Goal: Task Accomplishment & Management: Use online tool/utility

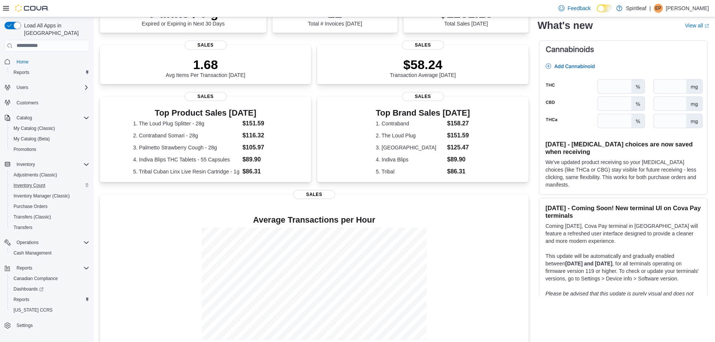
scroll to position [98, 0]
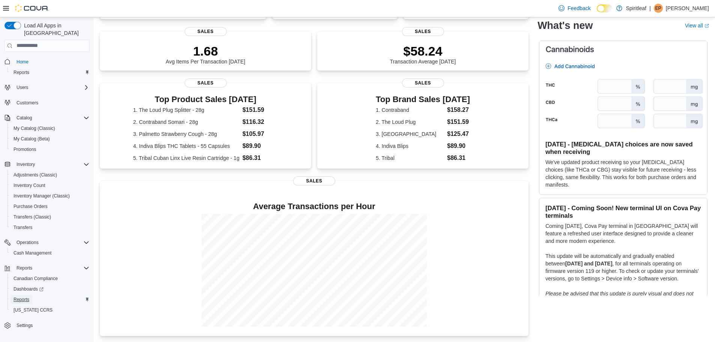
click at [17, 295] on span "Reports" at bounding box center [22, 299] width 16 height 9
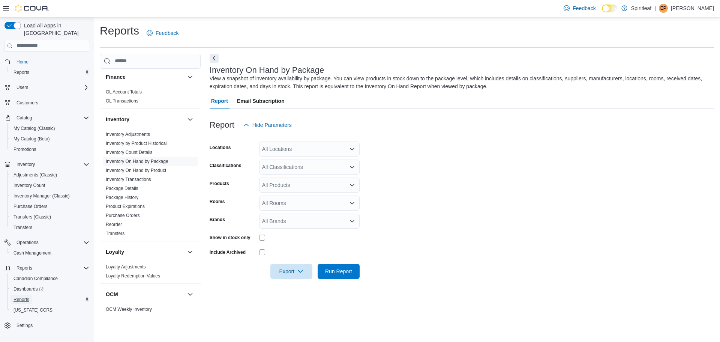
scroll to position [188, 0]
click at [323, 143] on div "All Locations" at bounding box center [309, 148] width 101 height 15
type input "***"
click at [339, 157] on button "596 - Spiritleaf Ottawa St Sunrise (Kitchener)" at bounding box center [309, 161] width 101 height 11
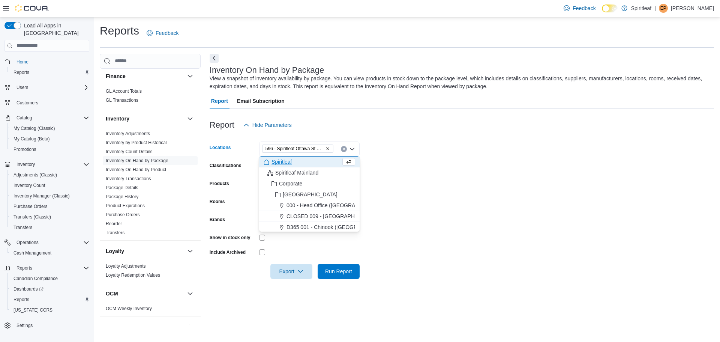
click at [410, 155] on form "Locations [STREET_ADDRESS] (Kitchener) Combo box. Selected. 596 - [GEOGRAPHIC_D…" at bounding box center [462, 205] width 505 height 146
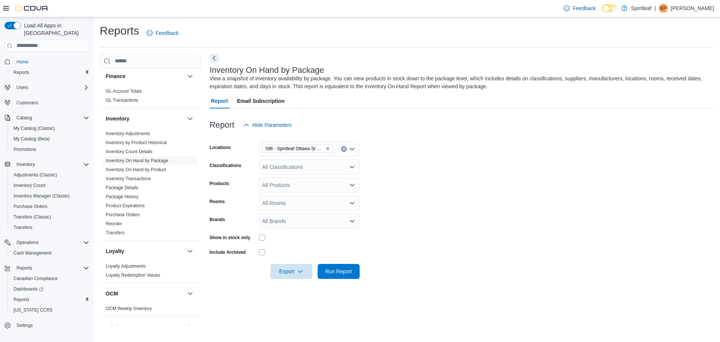
click at [312, 161] on div "All Classifications" at bounding box center [309, 166] width 101 height 15
click at [318, 205] on div "Dried Flower" at bounding box center [310, 209] width 92 height 8
click at [311, 203] on div "Milled Flower" at bounding box center [310, 205] width 92 height 8
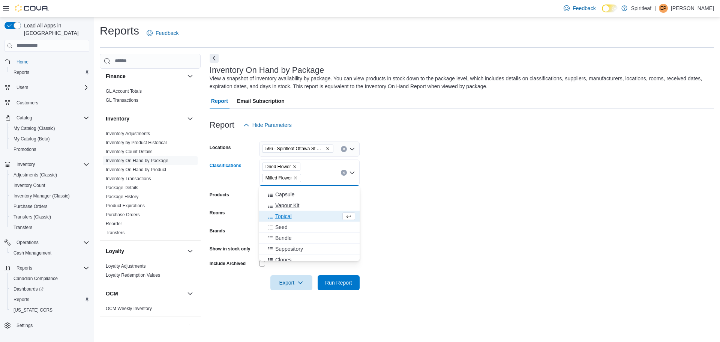
scroll to position [251, 0]
click at [314, 243] on div "Infused Flower" at bounding box center [310, 244] width 92 height 8
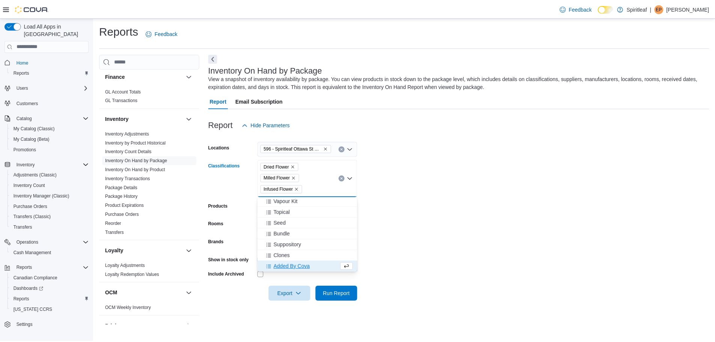
scroll to position [240, 0]
click at [435, 183] on form "Locations 596 - Spiritleaf [GEOGRAPHIC_DATA] (Kitchener) Classifications Dried …" at bounding box center [462, 216] width 505 height 169
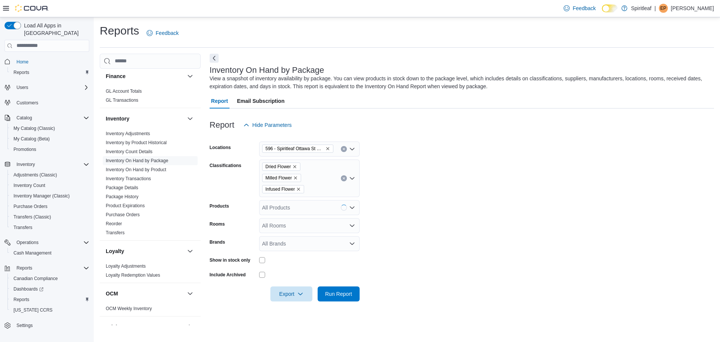
click at [284, 225] on div "All Rooms" at bounding box center [309, 225] width 101 height 15
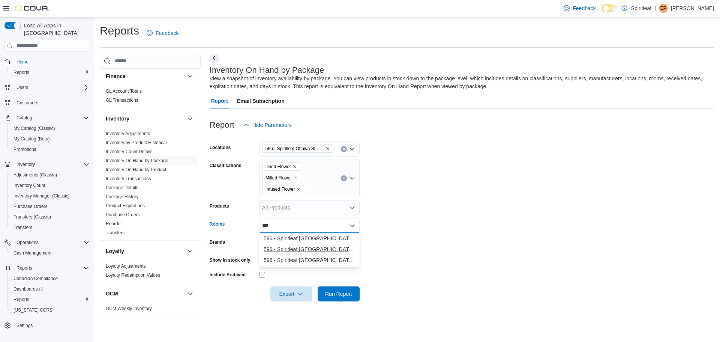
type input "***"
click at [303, 251] on span "596 - Spiritleaf [GEOGRAPHIC_DATA] (Kitchener) - Front Room" at bounding box center [310, 249] width 92 height 8
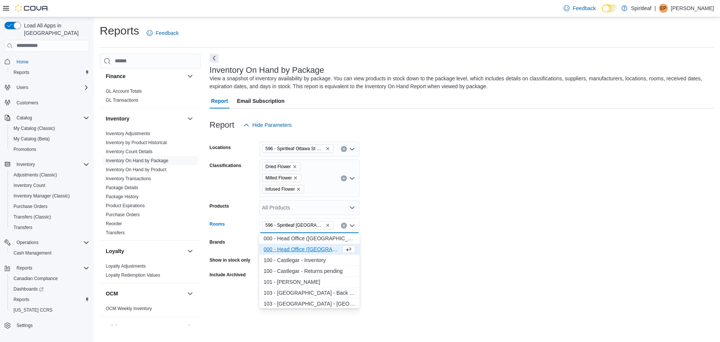
click at [366, 242] on form "Locations 596 - Spiritleaf [GEOGRAPHIC_DATA] (Kitchener) Classifications Dried …" at bounding box center [462, 216] width 505 height 169
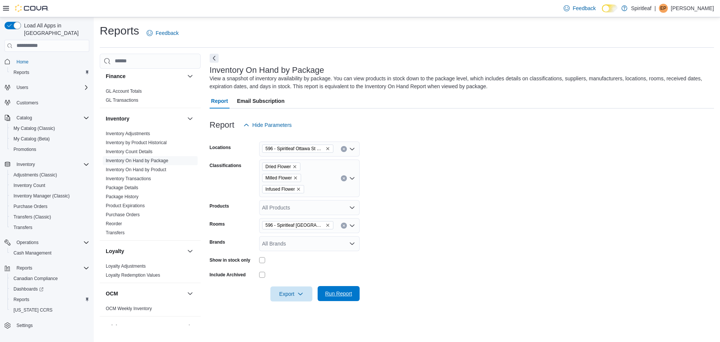
click at [333, 294] on span "Run Report" at bounding box center [338, 294] width 27 height 8
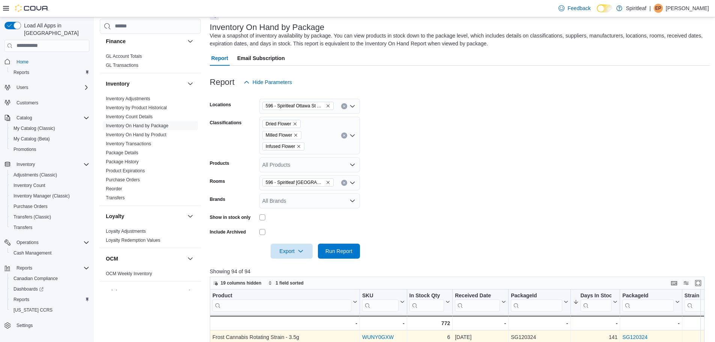
scroll to position [113, 0]
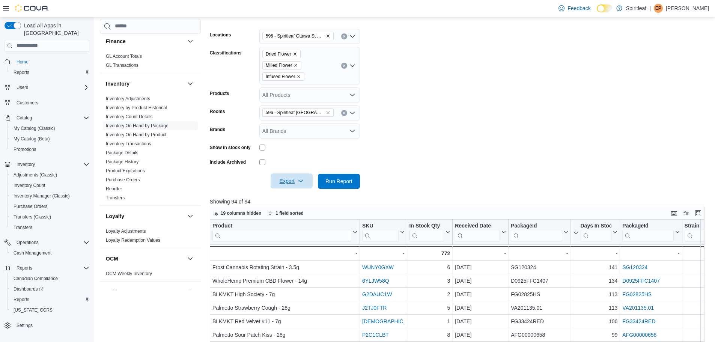
click at [299, 175] on span "Export" at bounding box center [291, 180] width 33 height 15
click at [303, 212] on span "Export to Csv" at bounding box center [293, 211] width 34 height 6
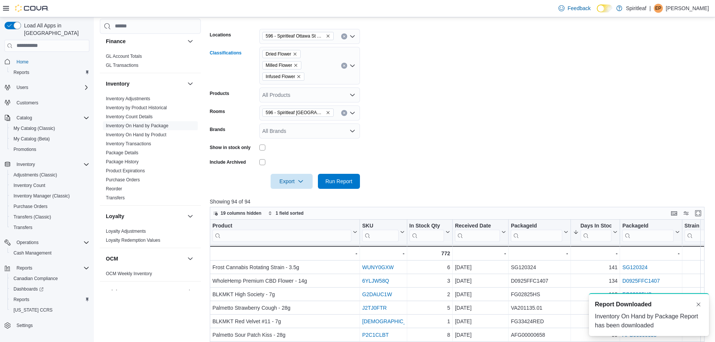
click at [343, 64] on icon "Clear input" at bounding box center [343, 65] width 3 height 3
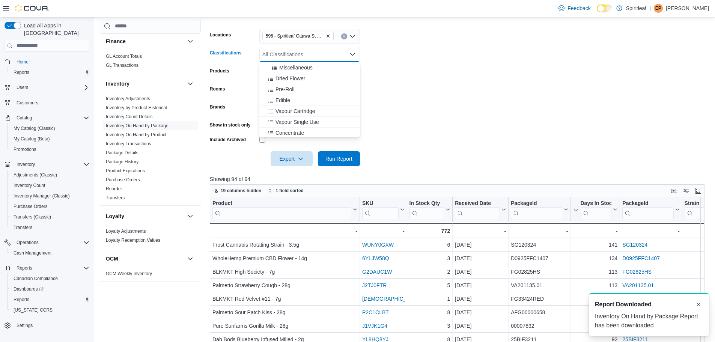
scroll to position [113, 0]
click at [308, 107] on div "Pre-Roll" at bounding box center [310, 107] width 92 height 8
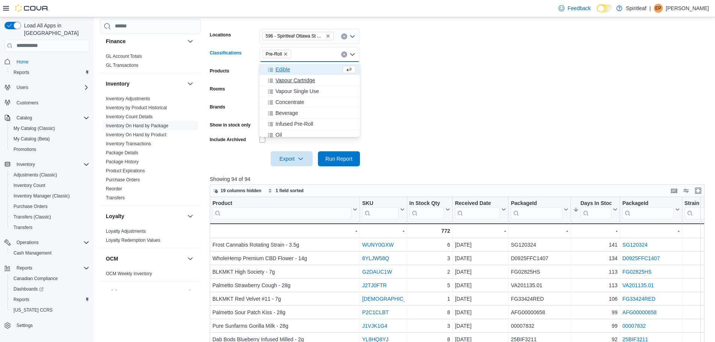
click at [310, 121] on span "Infused Pre-Roll" at bounding box center [294, 124] width 38 height 8
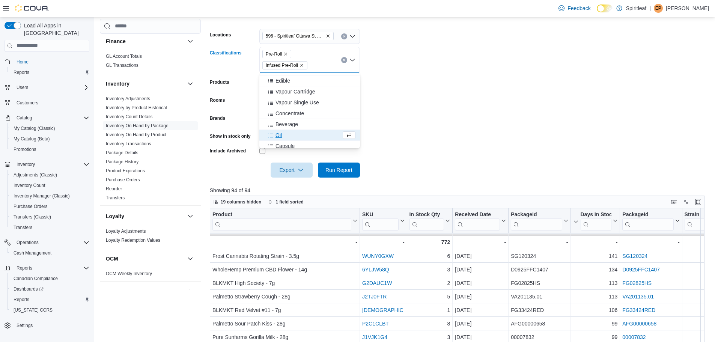
click at [439, 104] on form "Locations 596 - Spiritleaf [GEOGRAPHIC_DATA] (Kitchener) Classifications Pre-Ro…" at bounding box center [460, 99] width 500 height 158
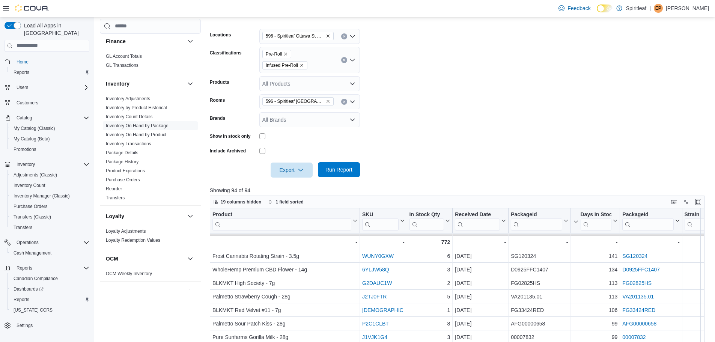
click at [351, 165] on span "Run Report" at bounding box center [338, 169] width 33 height 15
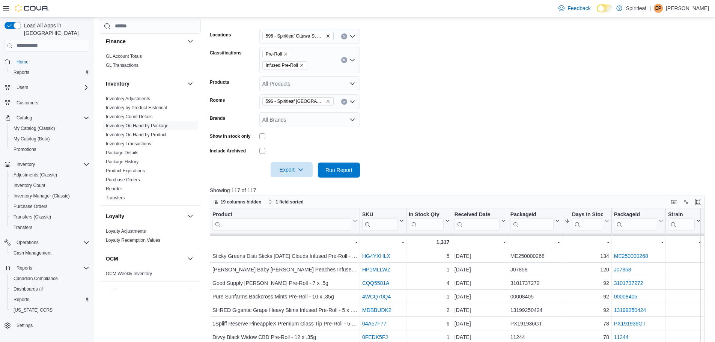
click at [312, 169] on button "Export" at bounding box center [291, 169] width 42 height 15
click at [307, 199] on span "Export to Csv" at bounding box center [293, 200] width 34 height 6
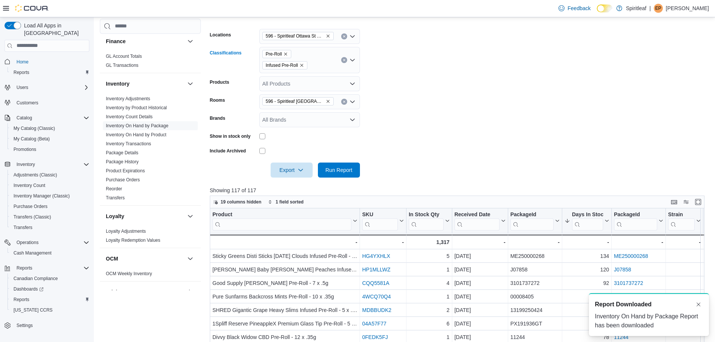
click at [344, 60] on icon "Clear input" at bounding box center [344, 60] width 2 height 2
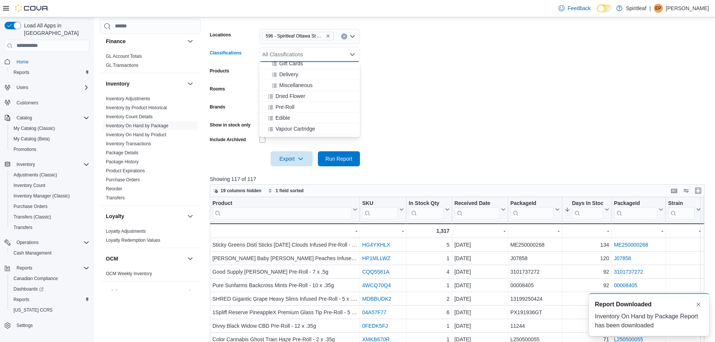
scroll to position [150, 0]
click at [303, 93] on span "Vapour Cartridge" at bounding box center [295, 91] width 40 height 8
click at [305, 94] on span "Vapour Single Use" at bounding box center [297, 91] width 44 height 8
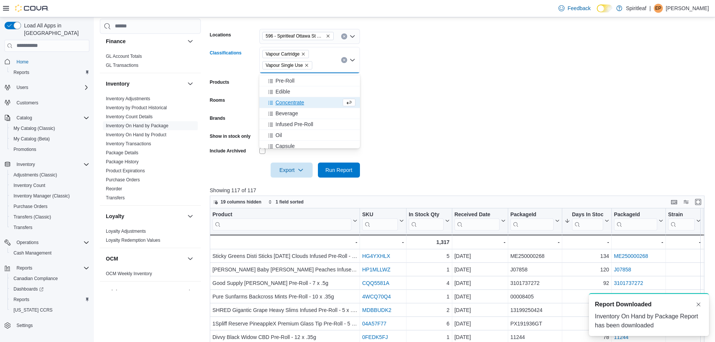
click at [439, 107] on form "Locations 596 - Spiritleaf [GEOGRAPHIC_DATA] (Kitchener) Classifications Vapour…" at bounding box center [460, 99] width 500 height 158
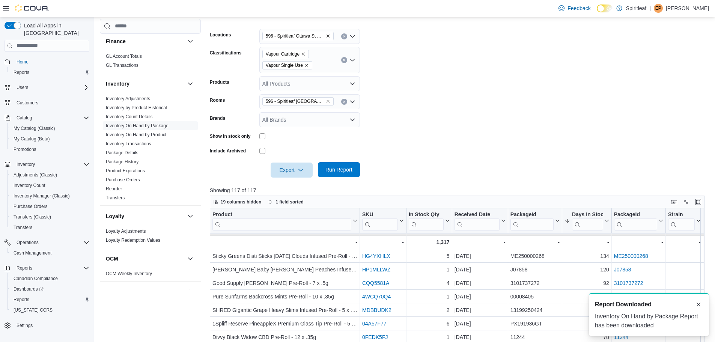
click at [342, 174] on span "Run Report" at bounding box center [338, 169] width 33 height 15
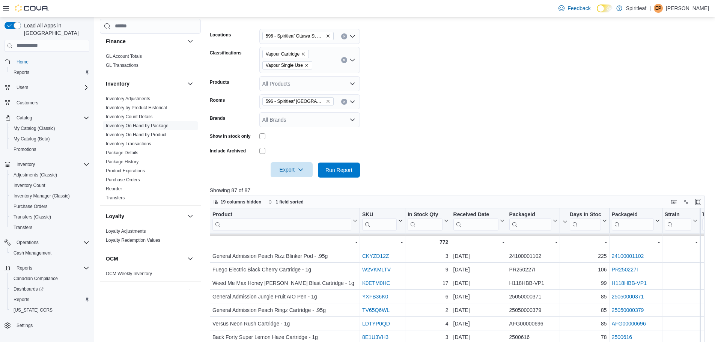
click at [307, 168] on span "Export" at bounding box center [291, 169] width 33 height 15
click at [304, 200] on span "Export to Csv" at bounding box center [293, 200] width 34 height 6
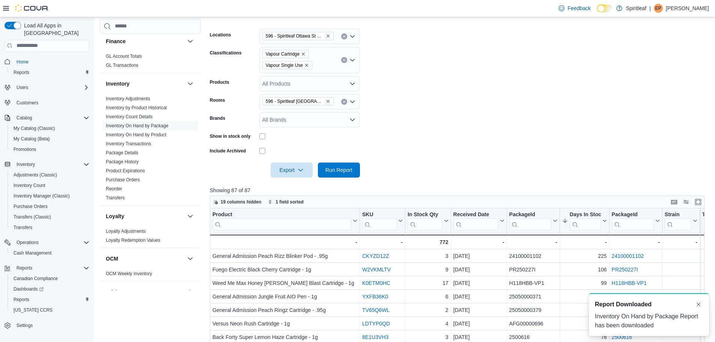
click at [408, 132] on form "Locations 596 - Spiritleaf [GEOGRAPHIC_DATA] (Kitchener) Classifications Vapour…" at bounding box center [460, 99] width 500 height 158
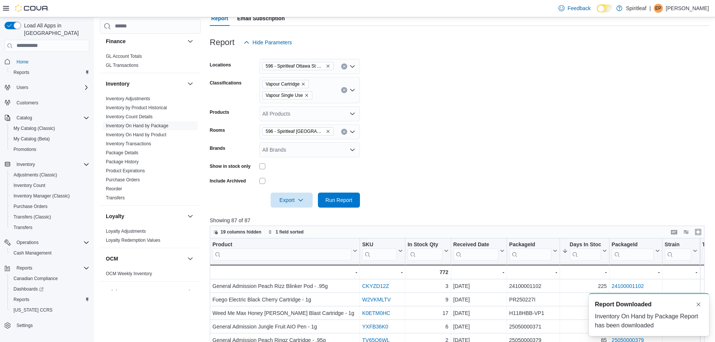
scroll to position [38, 0]
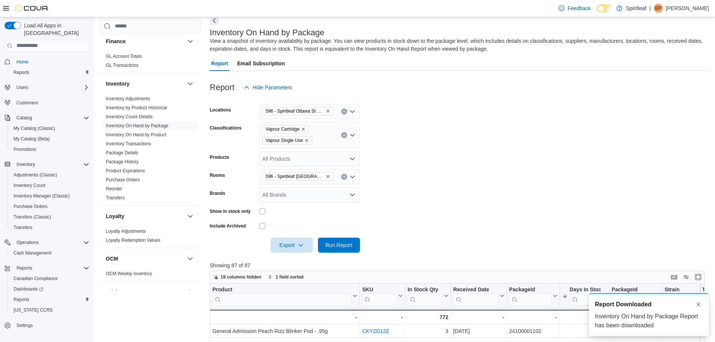
click at [342, 135] on icon "Clear input" at bounding box center [343, 135] width 3 height 3
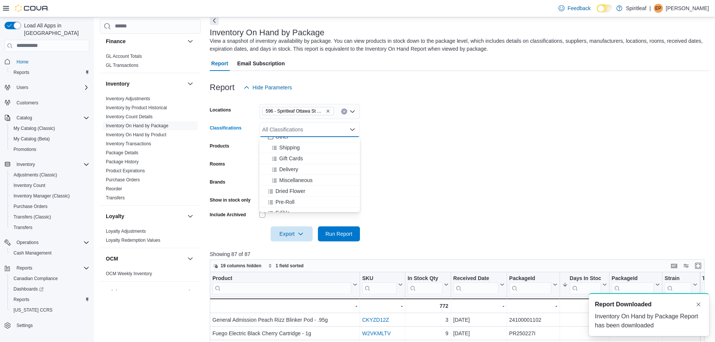
scroll to position [113, 0]
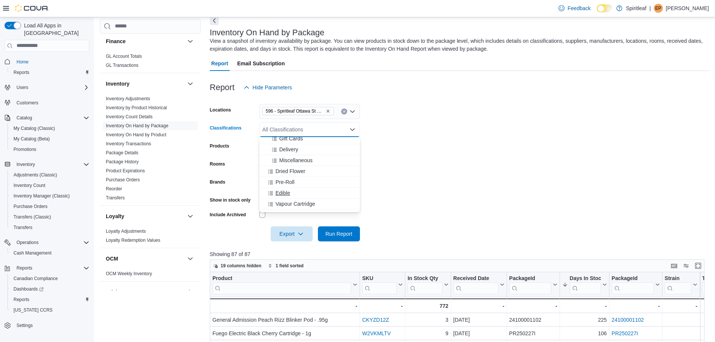
click at [323, 196] on div "Edible" at bounding box center [310, 193] width 92 height 8
click at [424, 190] on form "Locations 596 - Spiritleaf [GEOGRAPHIC_DATA] (Kitchener) Classifications Edible…" at bounding box center [460, 168] width 500 height 146
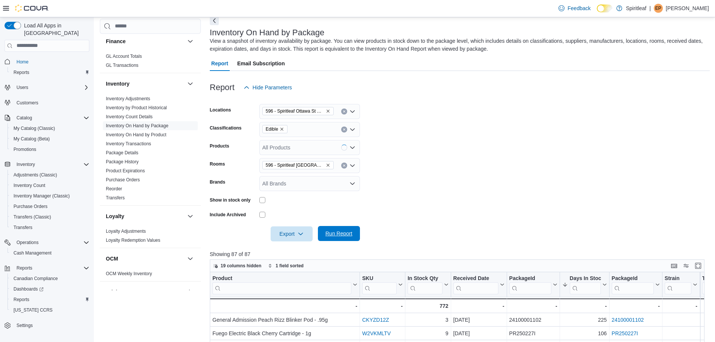
click at [332, 237] on span "Run Report" at bounding box center [338, 234] width 27 height 8
click at [300, 235] on icon "button" at bounding box center [300, 233] width 6 height 6
click at [291, 261] on span "Export to Csv" at bounding box center [293, 264] width 34 height 6
click at [343, 130] on icon "Clear input" at bounding box center [344, 129] width 2 height 2
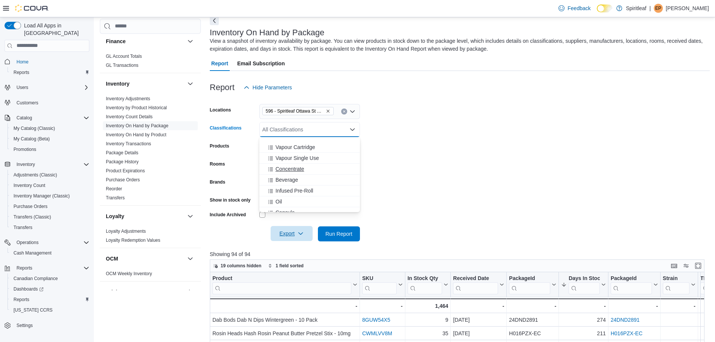
scroll to position [188, 0]
click at [326, 191] on div "Capsule" at bounding box center [310, 194] width 92 height 8
click at [469, 174] on form "Locations 596 - Spiritleaf [GEOGRAPHIC_DATA] (Kitchener) Classifications Capsul…" at bounding box center [460, 168] width 500 height 146
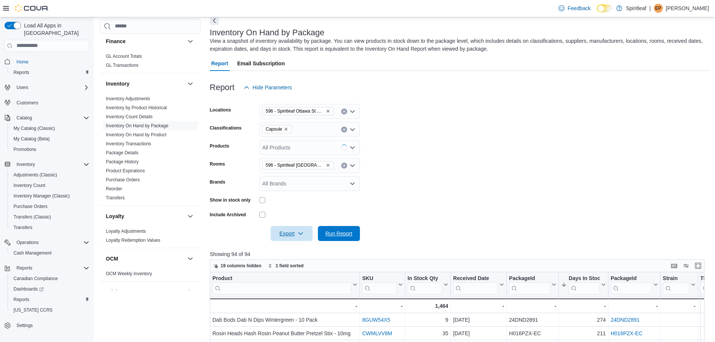
click at [339, 228] on span "Run Report" at bounding box center [338, 233] width 33 height 15
click at [301, 236] on icon "button" at bounding box center [300, 233] width 6 height 6
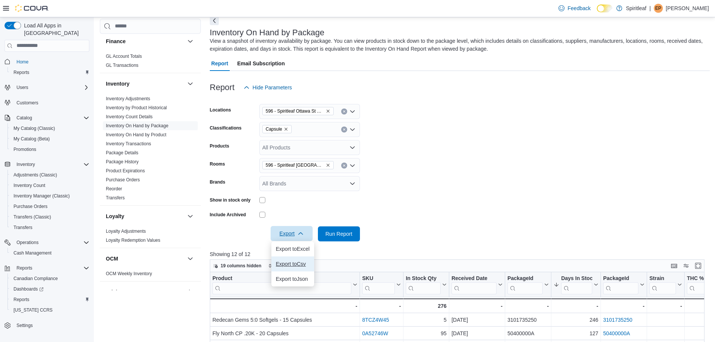
click at [309, 264] on span "Export to Csv" at bounding box center [293, 264] width 34 height 6
click at [345, 128] on icon "Clear input" at bounding box center [343, 129] width 3 height 3
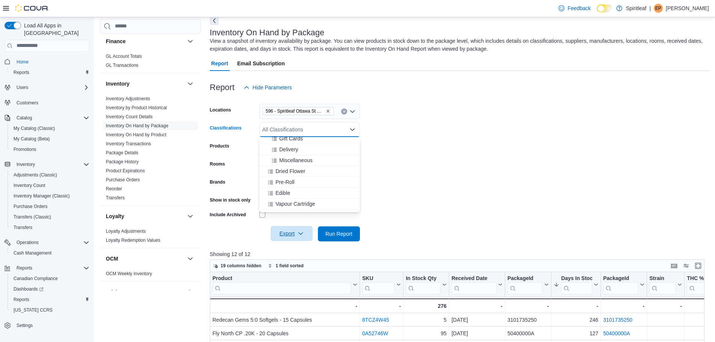
scroll to position [150, 0]
click at [325, 200] on div "Beverage" at bounding box center [310, 199] width 92 height 8
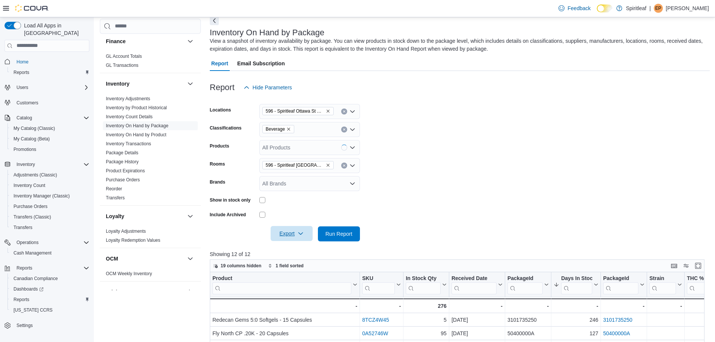
click at [406, 178] on form "Locations 596 - [GEOGRAPHIC_DATA] (Kitchener) Classifications Beverage Products…" at bounding box center [460, 168] width 500 height 146
click at [349, 238] on span "Run Report" at bounding box center [338, 233] width 33 height 15
click at [303, 234] on icon "button" at bounding box center [300, 233] width 6 height 6
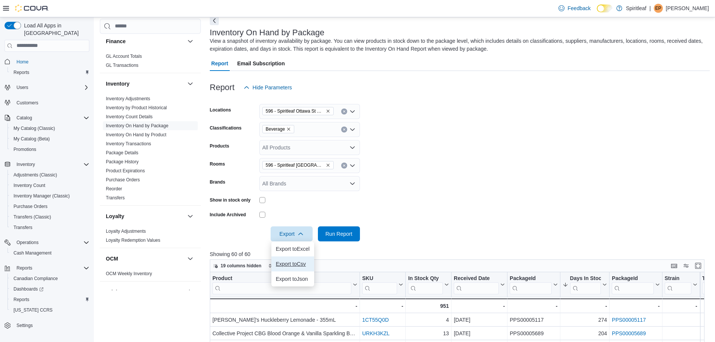
click at [305, 260] on button "Export to Csv" at bounding box center [292, 263] width 43 height 15
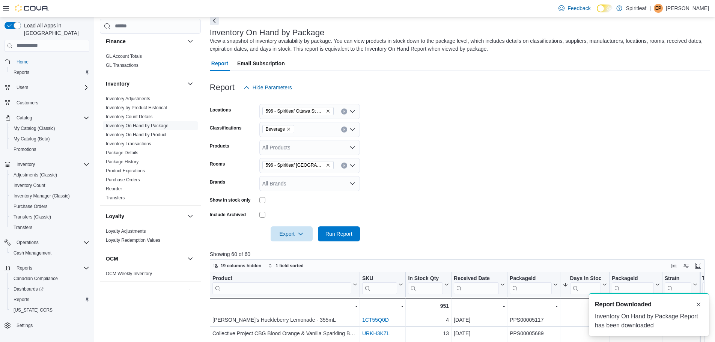
click at [342, 130] on icon "Clear input" at bounding box center [343, 129] width 3 height 3
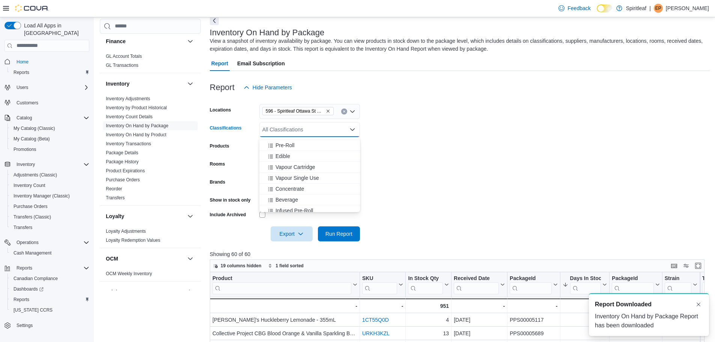
scroll to position [150, 0]
click at [338, 188] on div "Concentrate" at bounding box center [310, 188] width 92 height 8
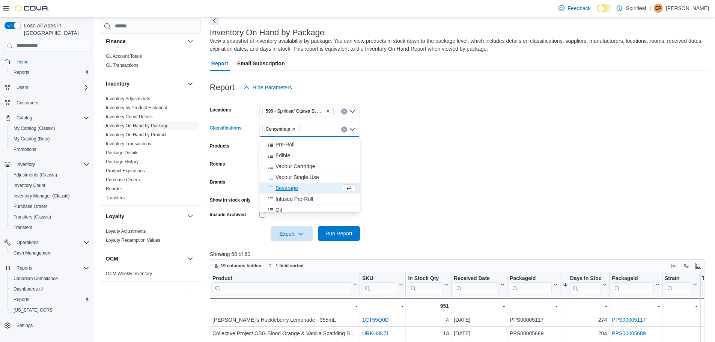
click at [356, 230] on button "Run Report" at bounding box center [339, 233] width 42 height 15
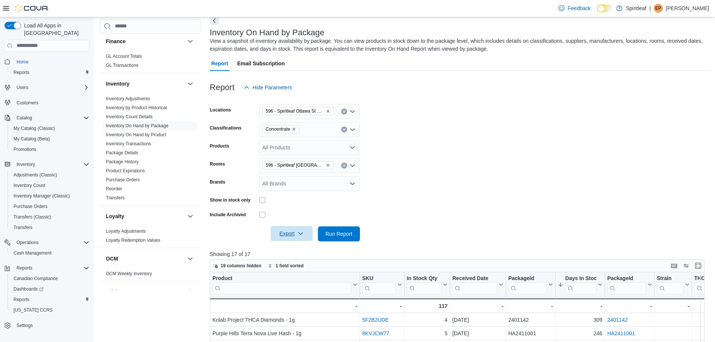
click at [302, 236] on icon "button" at bounding box center [300, 233] width 6 height 6
click at [307, 263] on span "Export to Csv" at bounding box center [293, 264] width 34 height 6
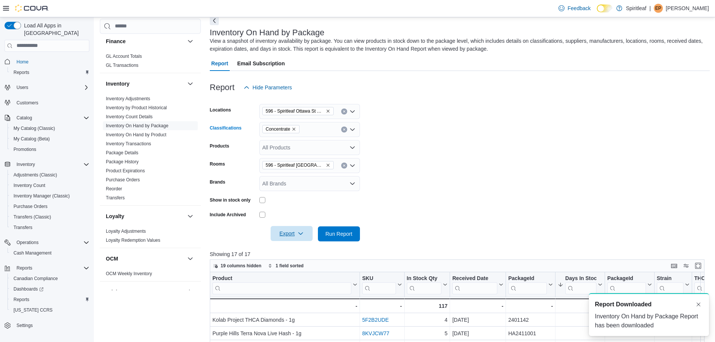
click at [343, 131] on button "Clear input" at bounding box center [344, 129] width 6 height 6
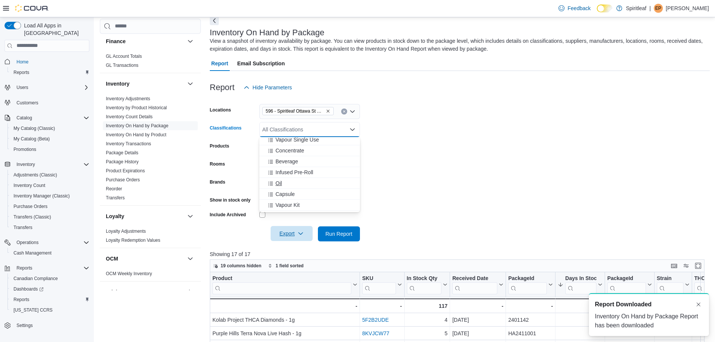
click at [330, 183] on div "Oil" at bounding box center [310, 183] width 92 height 8
click at [389, 193] on form "Locations 596 - Spiritleaf [GEOGRAPHIC_DATA] (Kitchener) Classifications Oil Co…" at bounding box center [460, 168] width 500 height 146
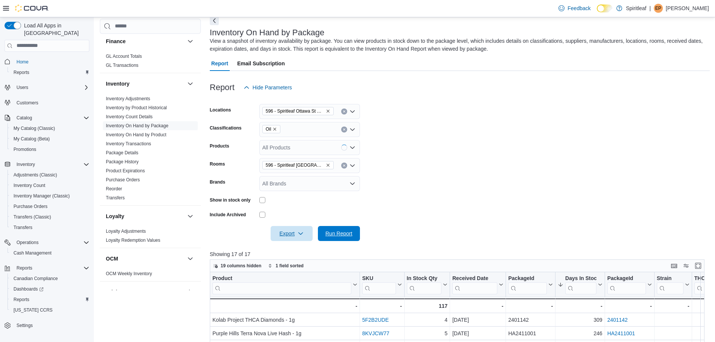
click at [335, 230] on span "Run Report" at bounding box center [338, 234] width 27 height 8
click at [304, 233] on span "Export" at bounding box center [291, 233] width 33 height 15
click at [305, 262] on span "Export to Csv" at bounding box center [293, 264] width 34 height 6
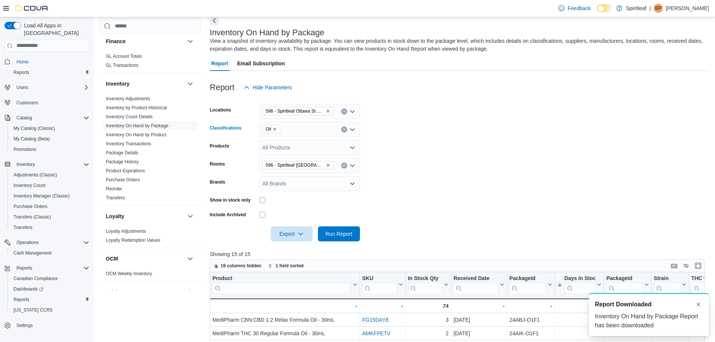
click at [343, 129] on icon "Clear input" at bounding box center [343, 129] width 3 height 3
click at [338, 156] on button "Topical" at bounding box center [309, 151] width 101 height 11
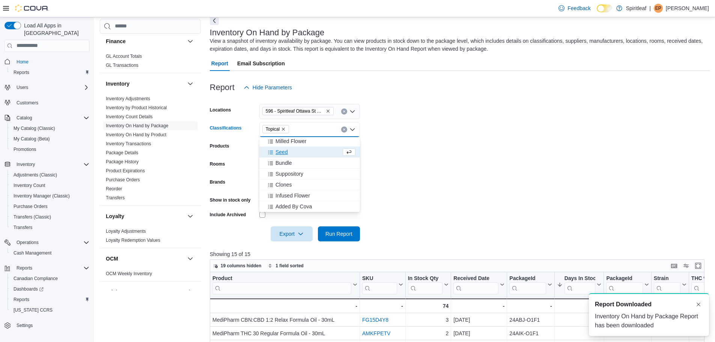
scroll to position [262, 0]
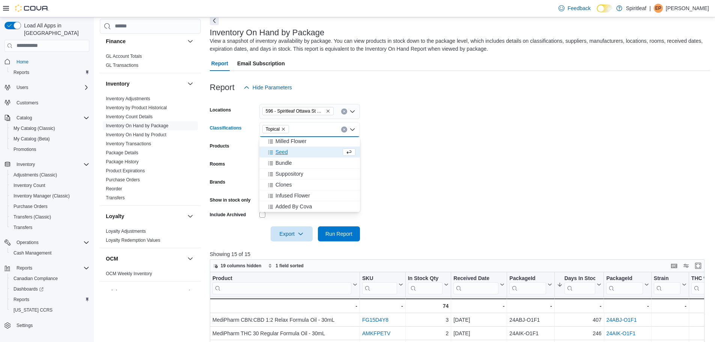
click at [442, 163] on form "Locations [STREET_ADDRESS] Sunrise (Kitchener) Classifications Topical Combo bo…" at bounding box center [460, 168] width 500 height 146
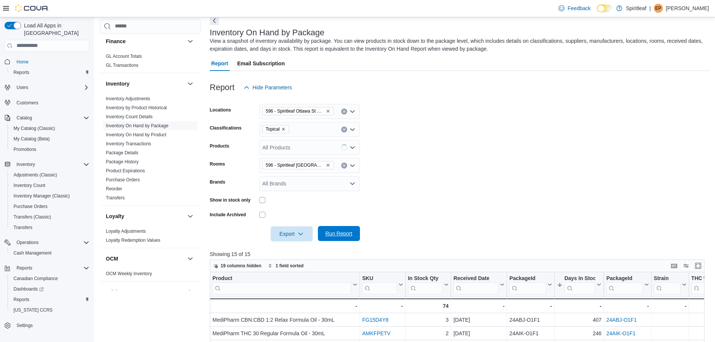
click at [345, 233] on span "Run Report" at bounding box center [338, 234] width 27 height 8
click at [307, 231] on span "Export" at bounding box center [291, 233] width 33 height 15
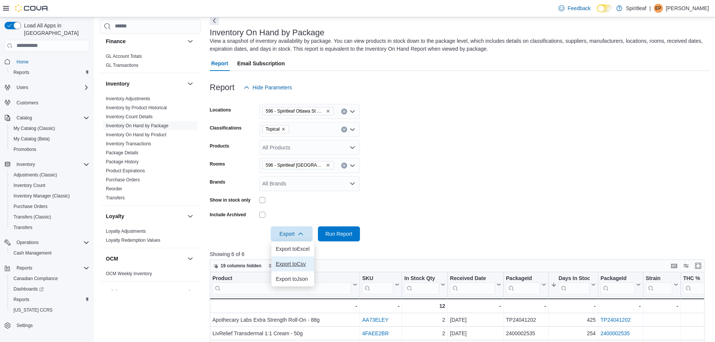
click at [309, 265] on span "Export to Csv" at bounding box center [293, 264] width 34 height 6
